Goal: Task Accomplishment & Management: Use online tool/utility

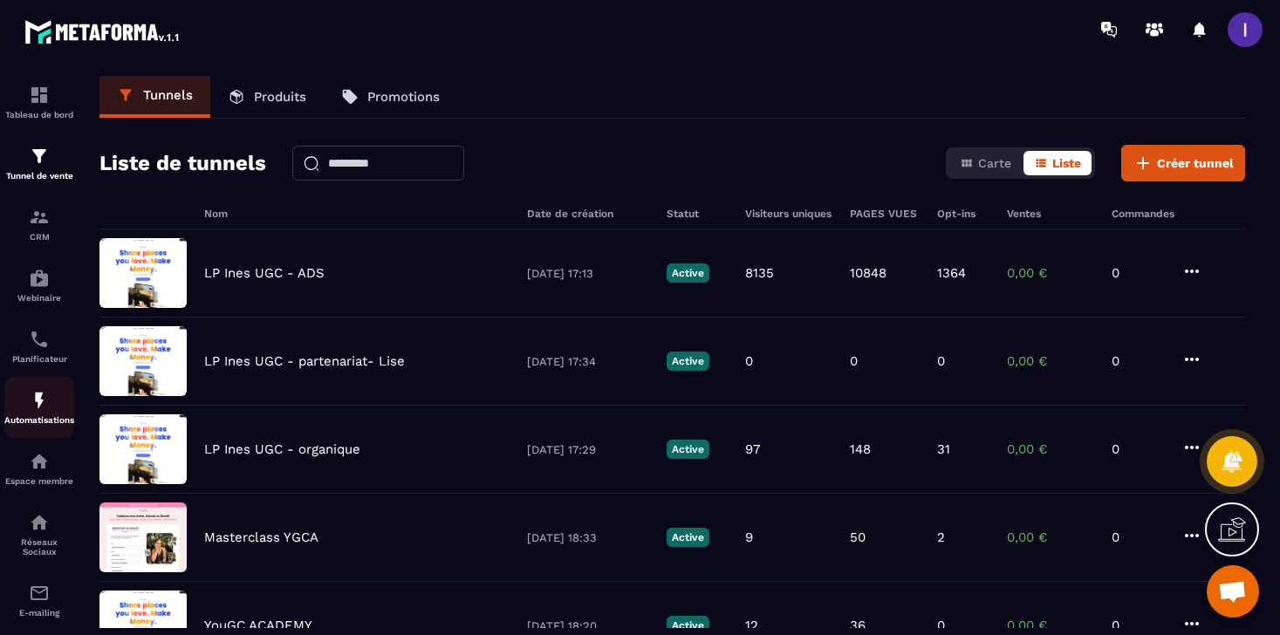
click at [42, 394] on link "Automatisations" at bounding box center [39, 407] width 70 height 61
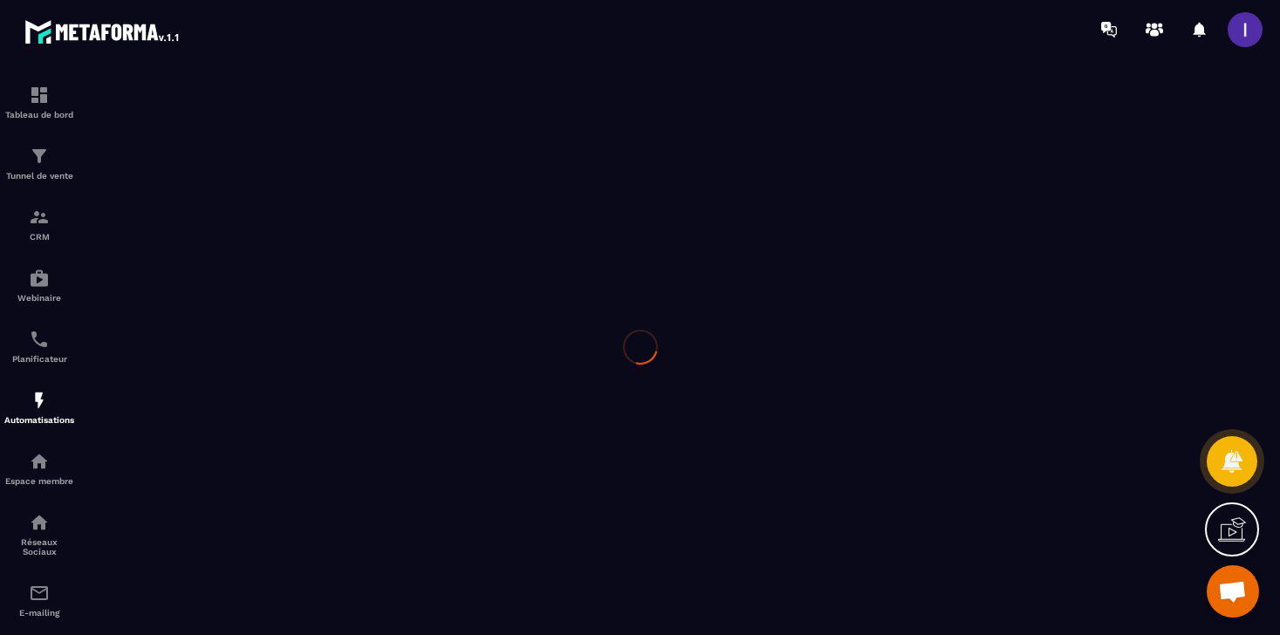
click at [41, 360] on div at bounding box center [640, 346] width 1280 height 577
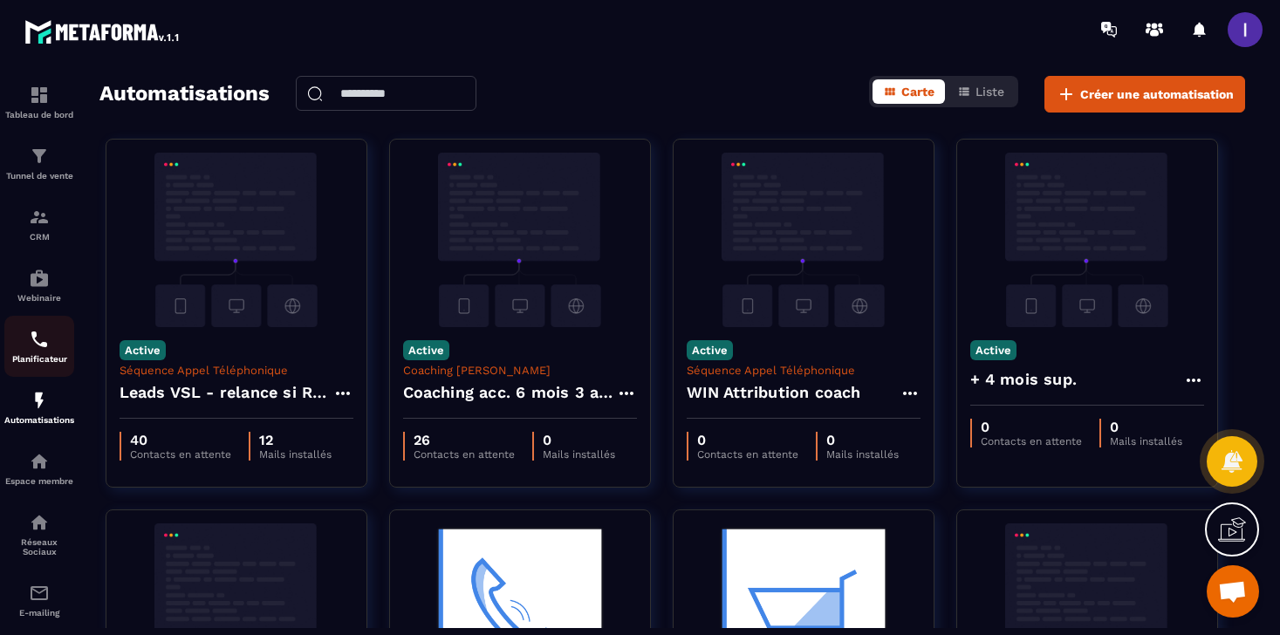
click at [38, 341] on img at bounding box center [39, 339] width 21 height 21
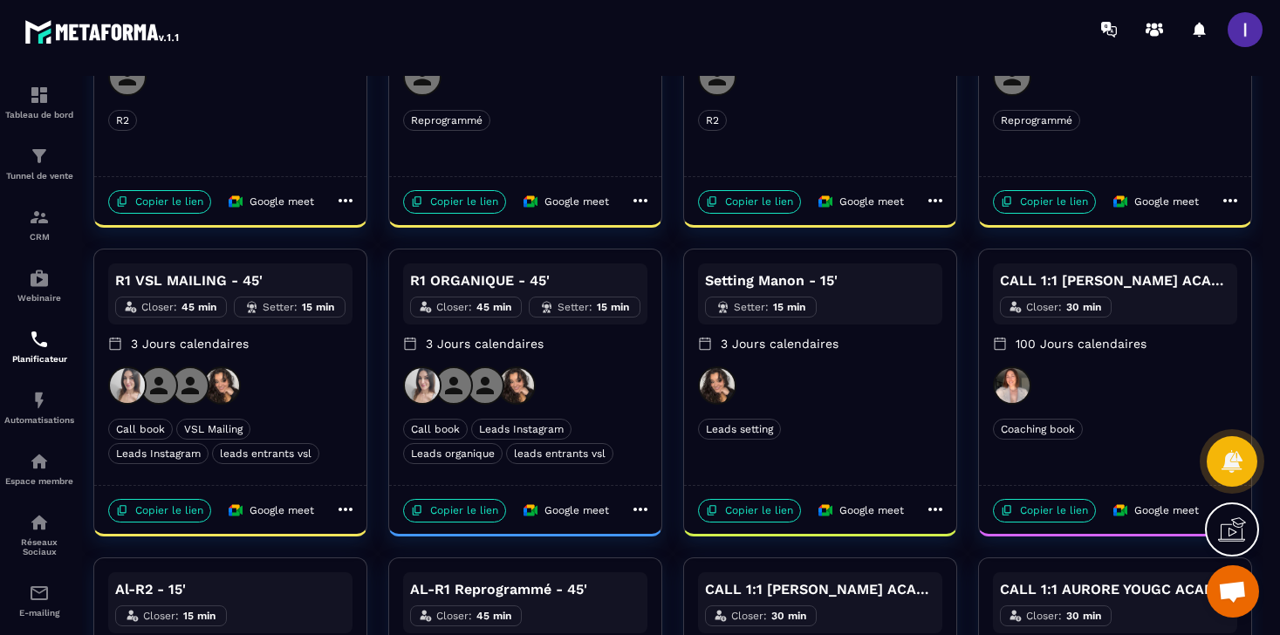
scroll to position [242, 0]
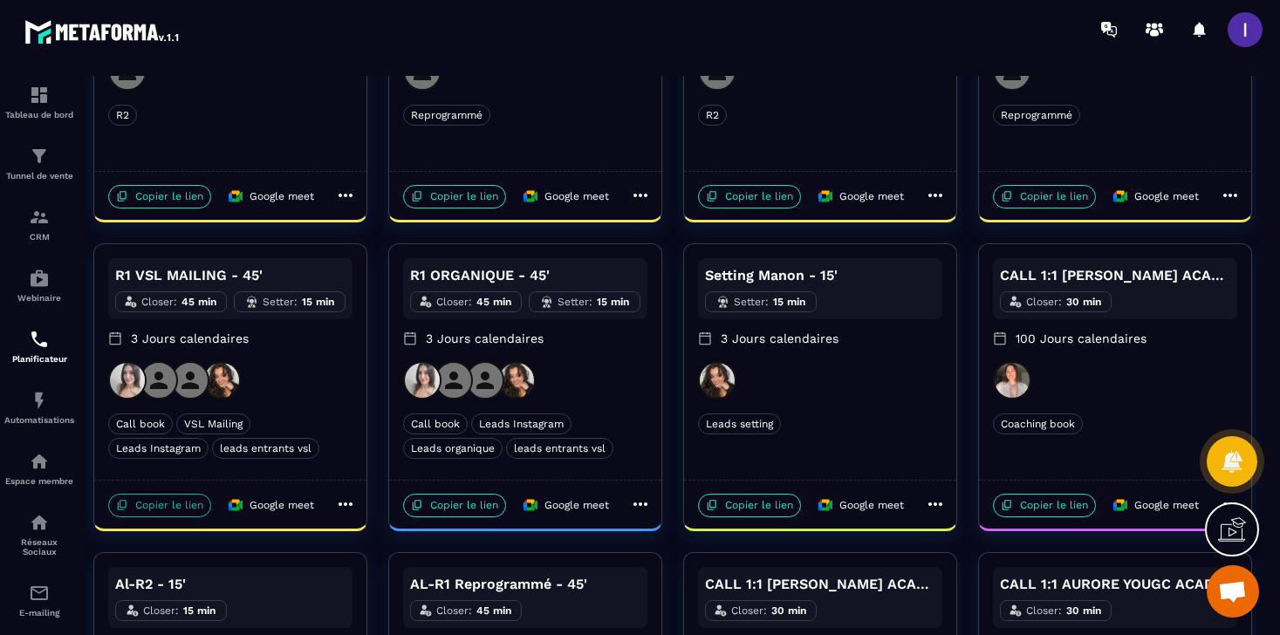
click at [164, 508] on p "Copier le lien" at bounding box center [159, 506] width 103 height 24
click at [176, 503] on p "Copier le lien" at bounding box center [159, 506] width 103 height 24
click at [183, 502] on p "Copier le lien" at bounding box center [159, 506] width 103 height 24
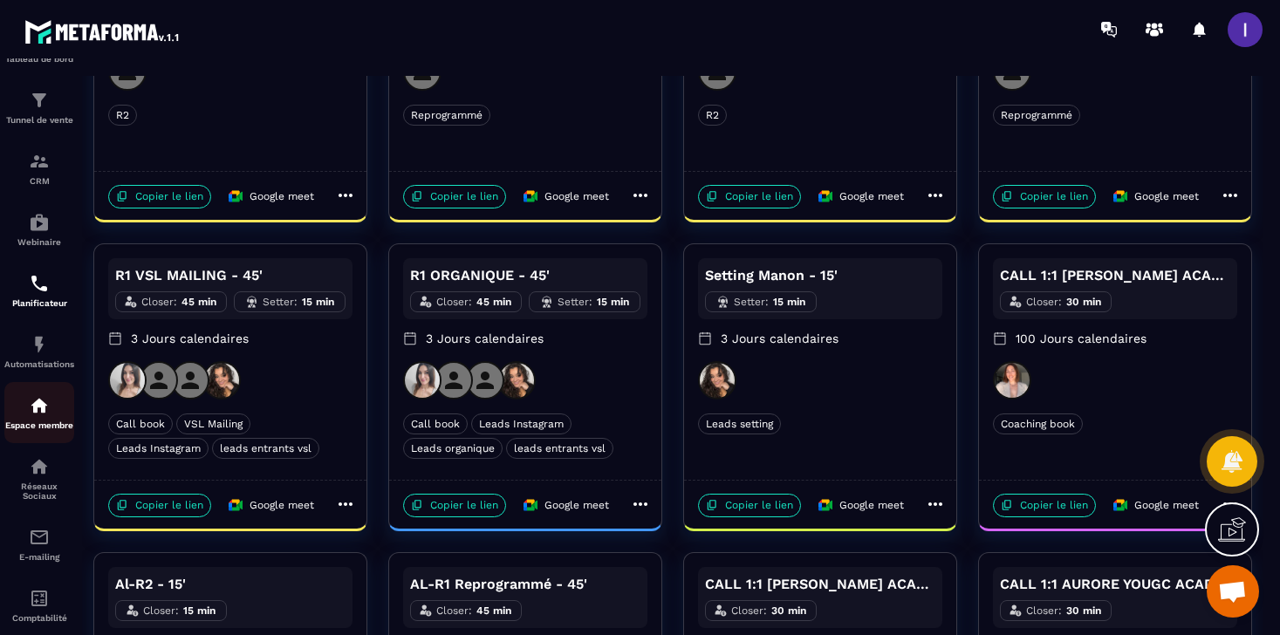
scroll to position [58, 0]
click at [39, 346] on img at bounding box center [39, 342] width 21 height 21
